Goal: Transaction & Acquisition: Purchase product/service

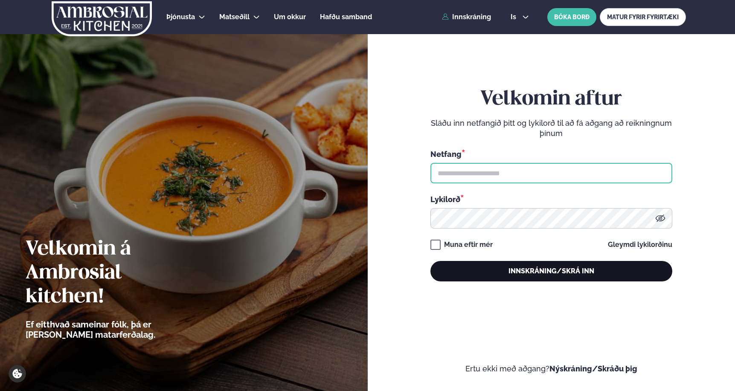
type input "**********"
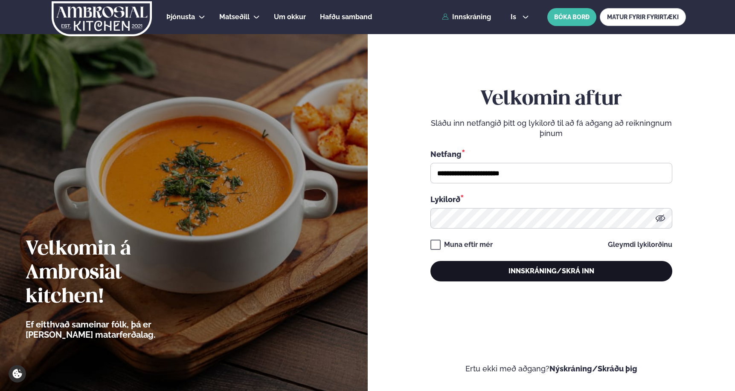
click at [593, 264] on button "Innskráning/Skrá inn" at bounding box center [551, 271] width 242 height 20
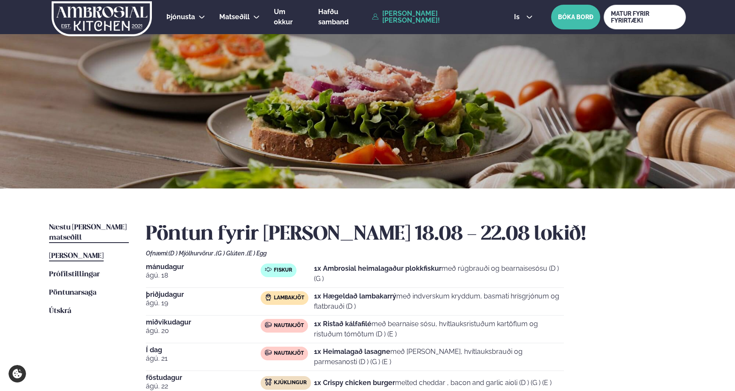
click at [100, 227] on span "Næstu [PERSON_NAME] matseðill" at bounding box center [88, 232] width 78 height 17
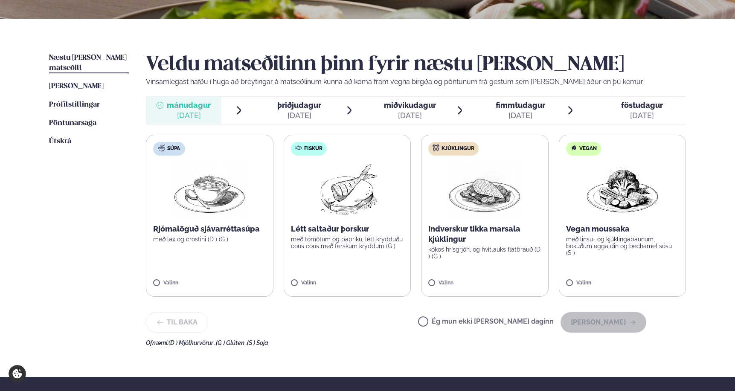
scroll to position [171, 0]
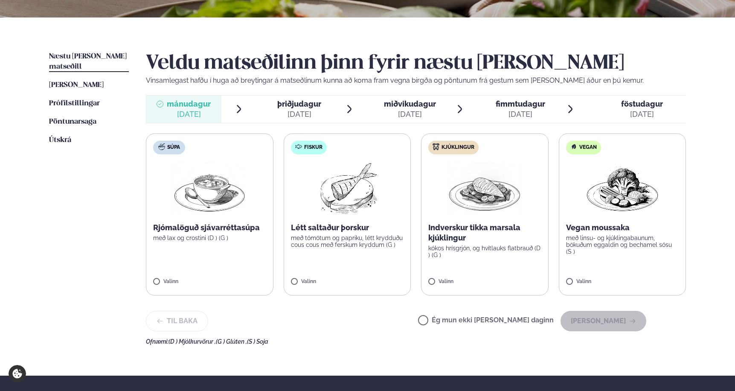
click at [454, 265] on label "Kjúklingur Indverskur tikka marsala kjúklingur kókos hrísgrjón, og hvítlauks fl…" at bounding box center [485, 214] width 128 height 162
click at [434, 292] on label "Kjúklingur Indverskur tikka marsala kjúklingur kókos hrísgrjón, og hvítlauks fl…" at bounding box center [485, 214] width 128 height 162
click at [642, 319] on button "[PERSON_NAME]" at bounding box center [603, 321] width 86 height 20
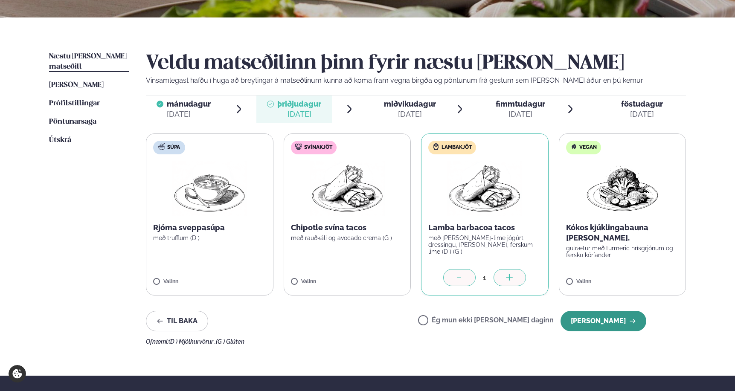
click at [610, 326] on button "[PERSON_NAME]" at bounding box center [603, 321] width 86 height 20
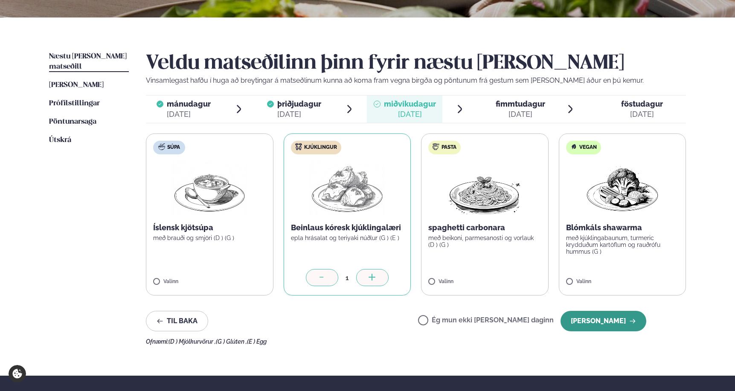
click at [631, 330] on button "[PERSON_NAME]" at bounding box center [603, 321] width 86 height 20
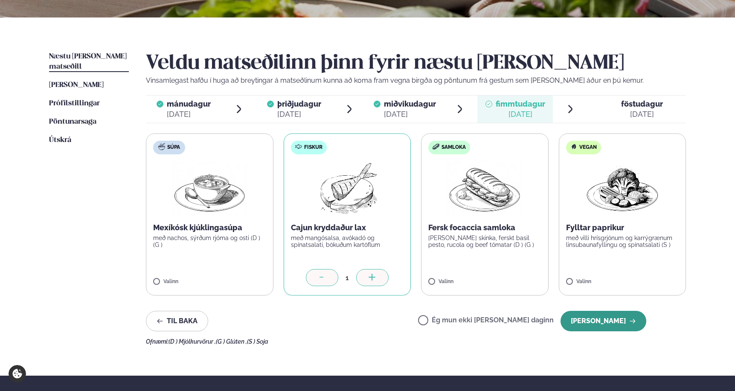
click at [628, 318] on button "[PERSON_NAME]" at bounding box center [603, 321] width 86 height 20
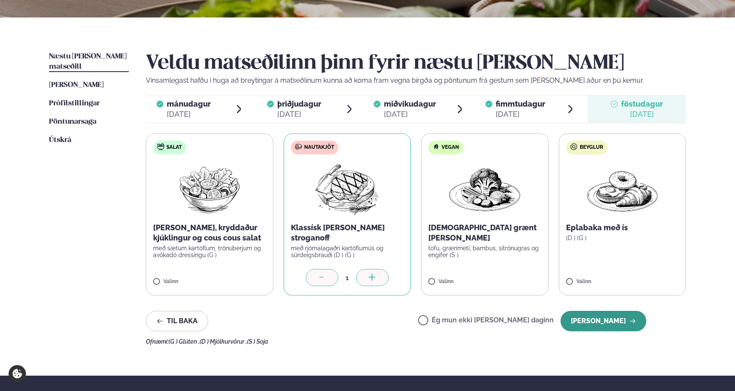
click at [624, 323] on button "[PERSON_NAME]" at bounding box center [603, 321] width 86 height 20
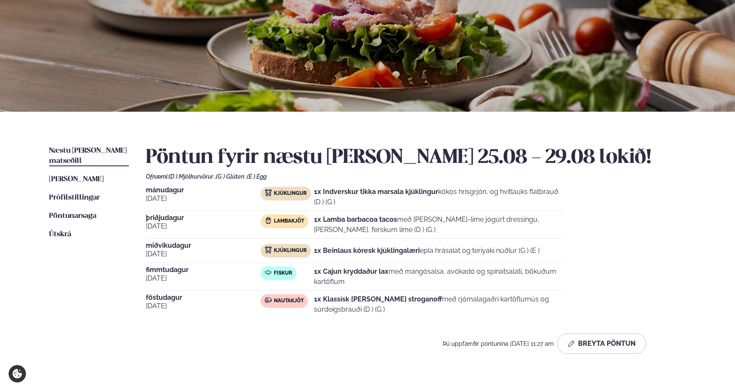
scroll to position [0, 0]
